Goal: Check status: Check status

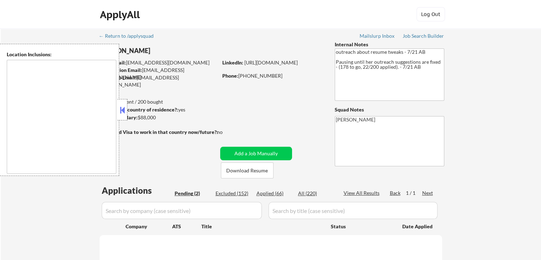
select select ""pending""
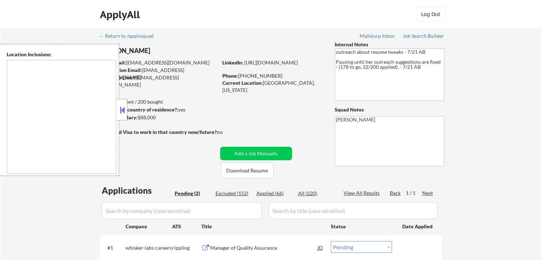
click at [118, 109] on button at bounding box center [122, 110] width 8 height 11
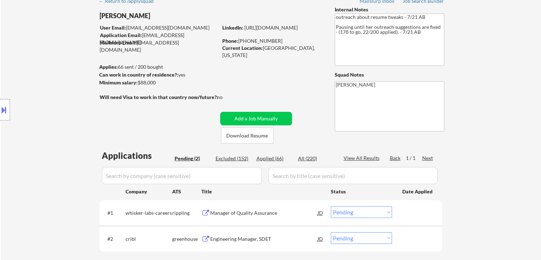
scroll to position [142, 0]
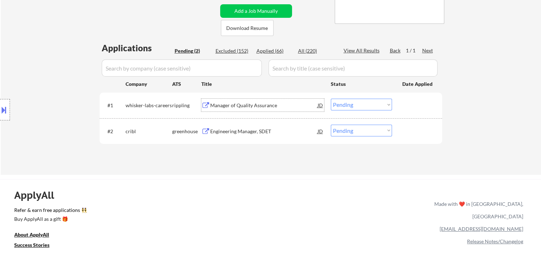
click at [238, 104] on div "Manager of Quality Assurance" at bounding box center [263, 105] width 107 height 7
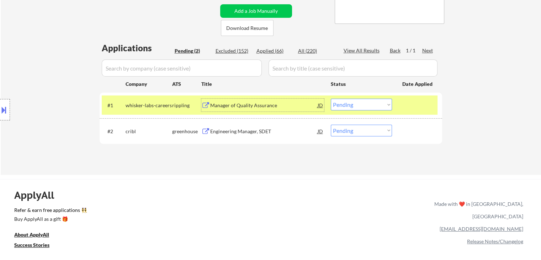
click at [247, 130] on div "Engineering Manager, SDET" at bounding box center [263, 131] width 107 height 7
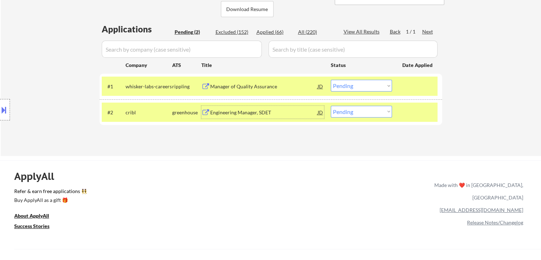
scroll to position [178, 0]
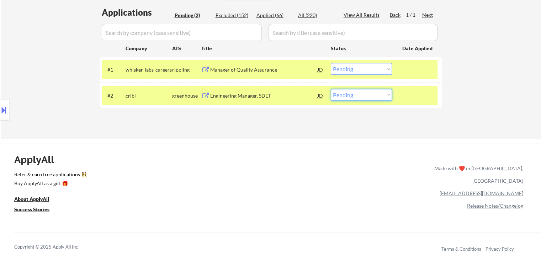
click at [349, 97] on select "Choose an option... Pending Applied Excluded (Questions) Excluded (Expired) Exc…" at bounding box center [361, 95] width 61 height 12
select select ""applied""
click at [331, 89] on select "Choose an option... Pending Applied Excluded (Questions) Excluded (Expired) Exc…" at bounding box center [361, 95] width 61 height 12
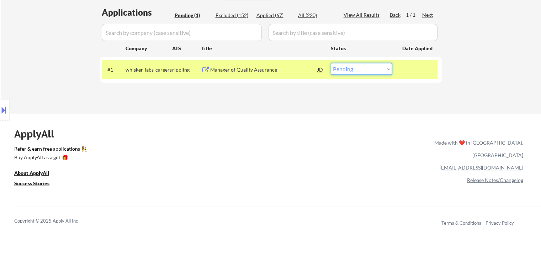
click at [342, 73] on select "Choose an option... Pending Applied Excluded (Questions) Excluded (Expired) Exc…" at bounding box center [361, 69] width 61 height 12
select select ""applied""
click at [331, 63] on select "Choose an option... Pending Applied Excluded (Questions) Excluded (Expired) Exc…" at bounding box center [361, 69] width 61 height 12
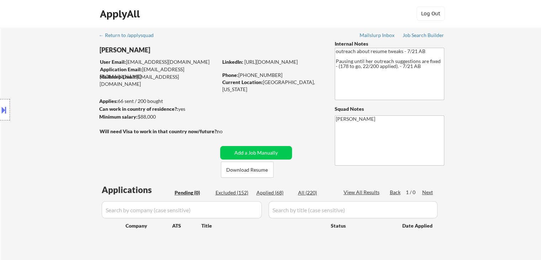
scroll to position [0, 0]
